Goal: Navigation & Orientation: Find specific page/section

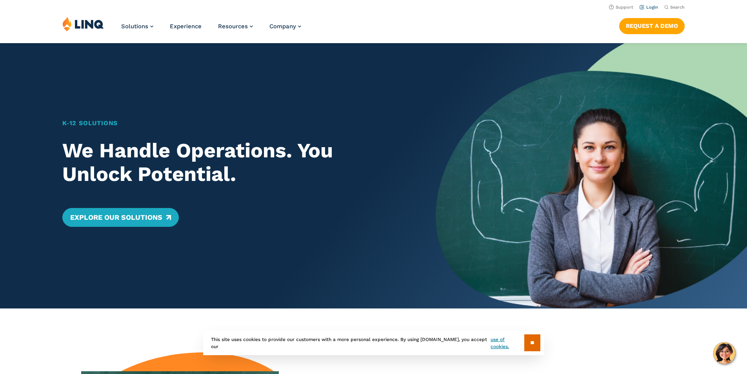
drag, startPoint x: 0, startPoint y: 0, endPoint x: 646, endPoint y: 7, distance: 646.3
click at [646, 7] on link "Login" at bounding box center [649, 7] width 18 height 5
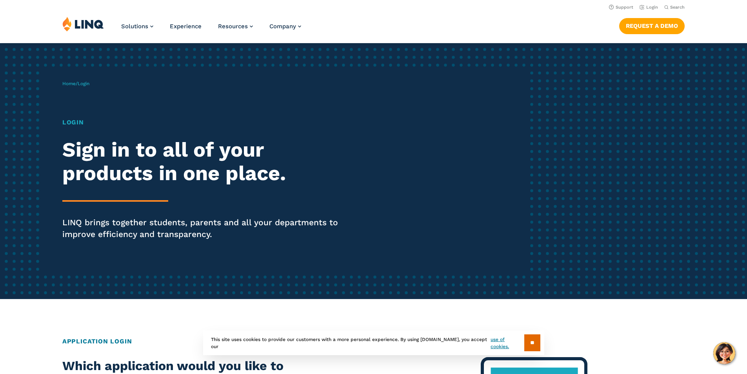
click at [69, 125] on h1 "Login" at bounding box center [206, 122] width 288 height 9
click at [77, 122] on h1 "Login" at bounding box center [206, 122] width 288 height 9
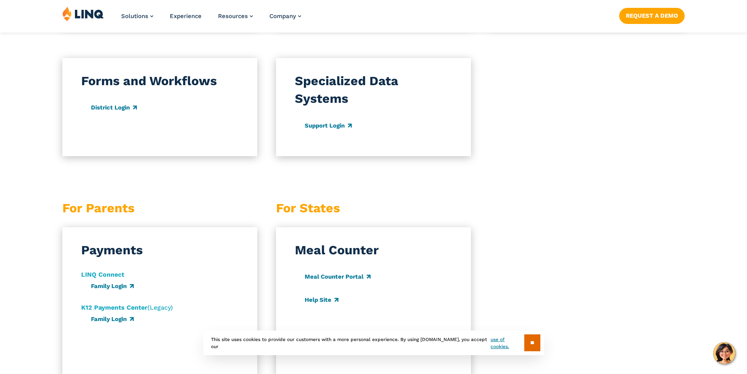
scroll to position [746, 0]
